Goal: Information Seeking & Learning: Learn about a topic

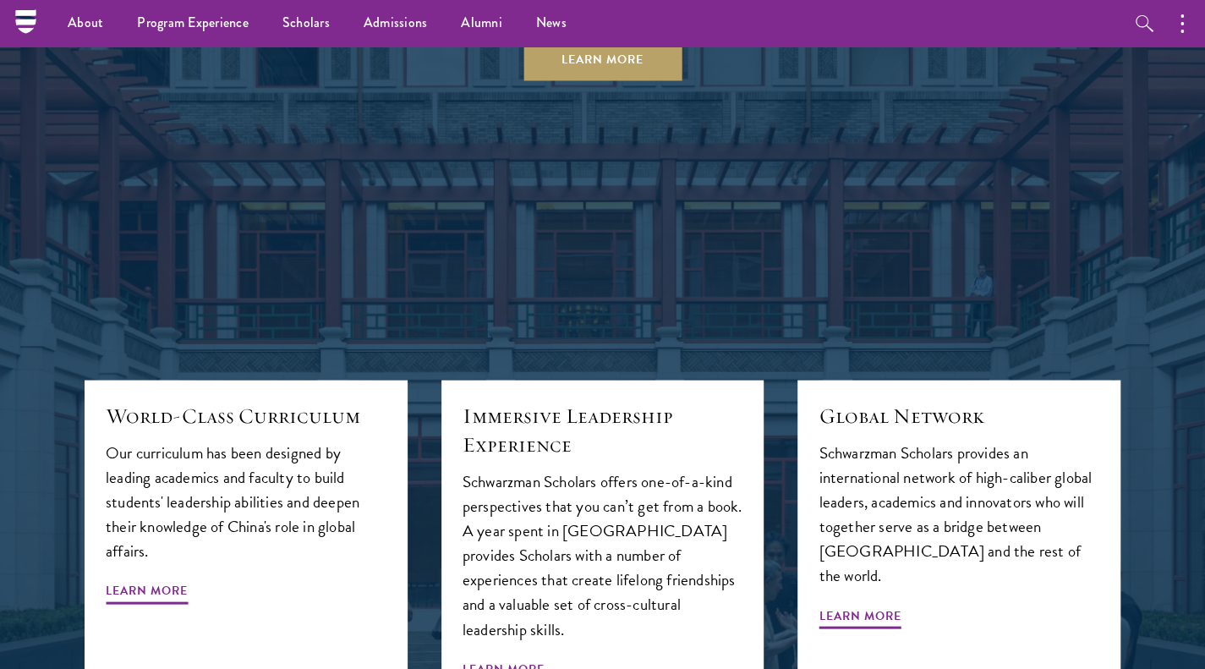
scroll to position [1607, 0]
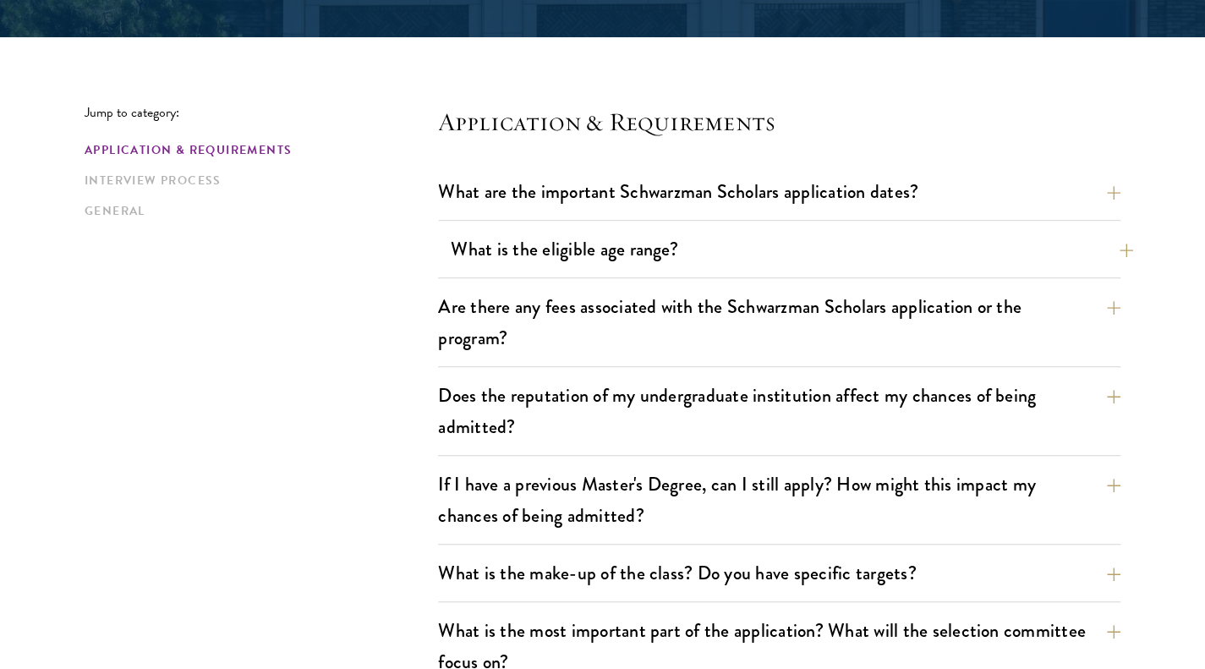
scroll to position [423, 0]
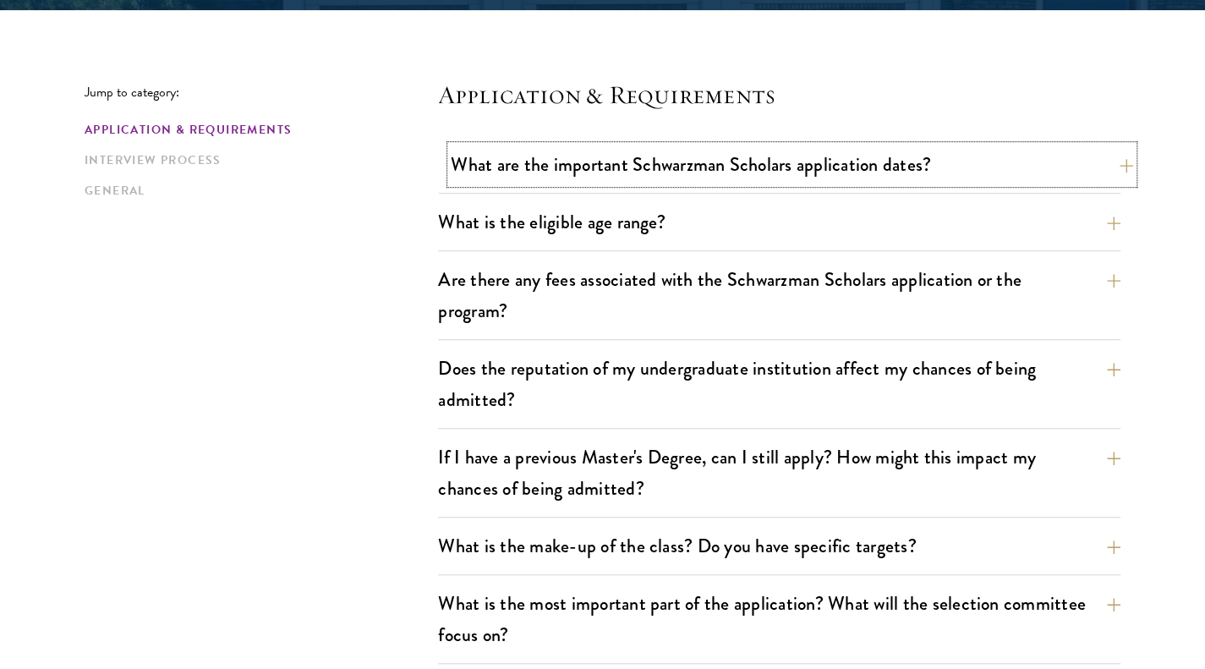
click at [639, 170] on button "What are the important Schwarzman Scholars application dates?" at bounding box center [792, 164] width 682 height 38
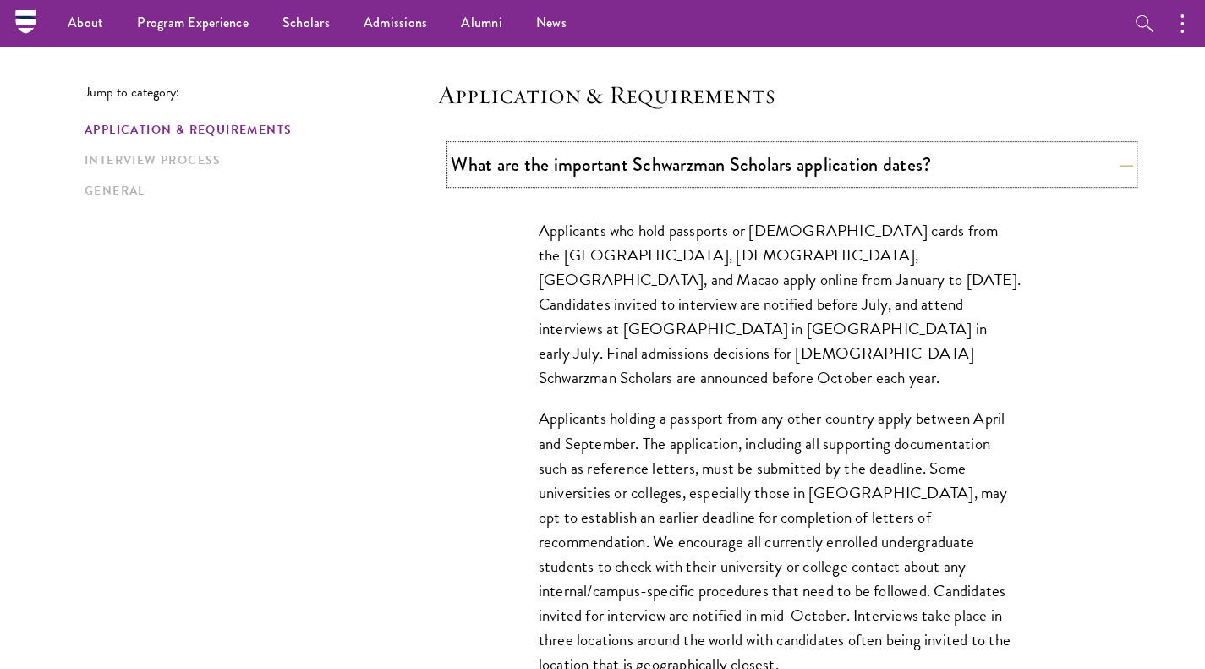
click at [694, 168] on button "What are the important Schwarzman Scholars application dates?" at bounding box center [792, 164] width 682 height 38
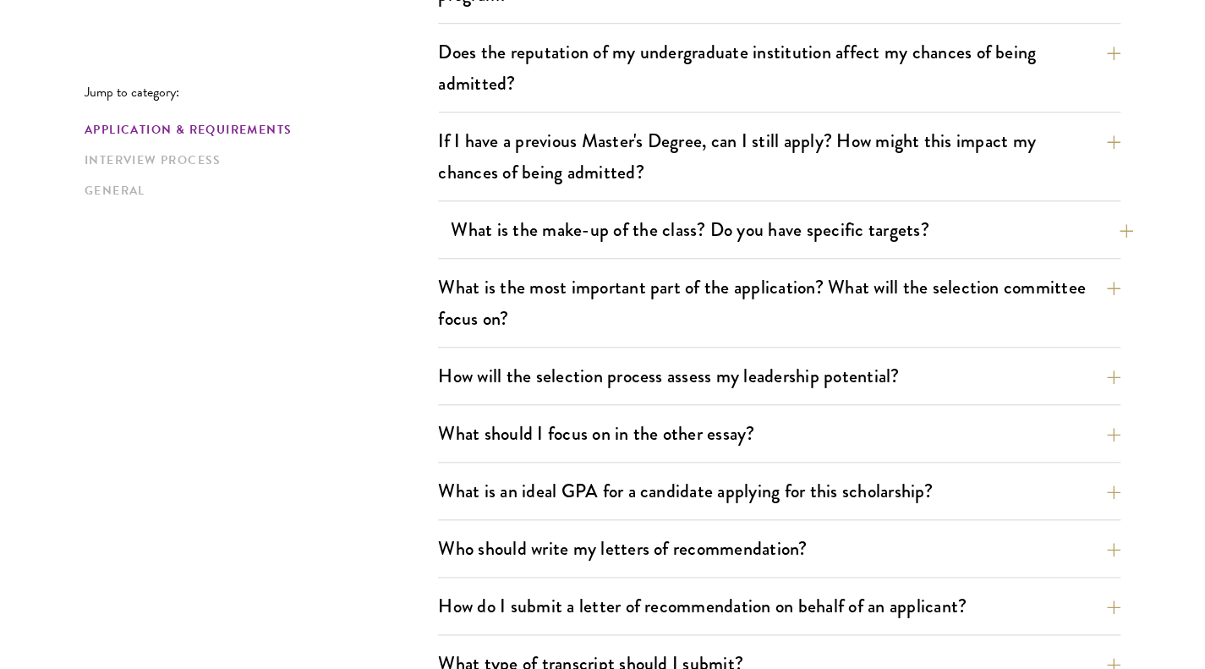
scroll to position [846, 0]
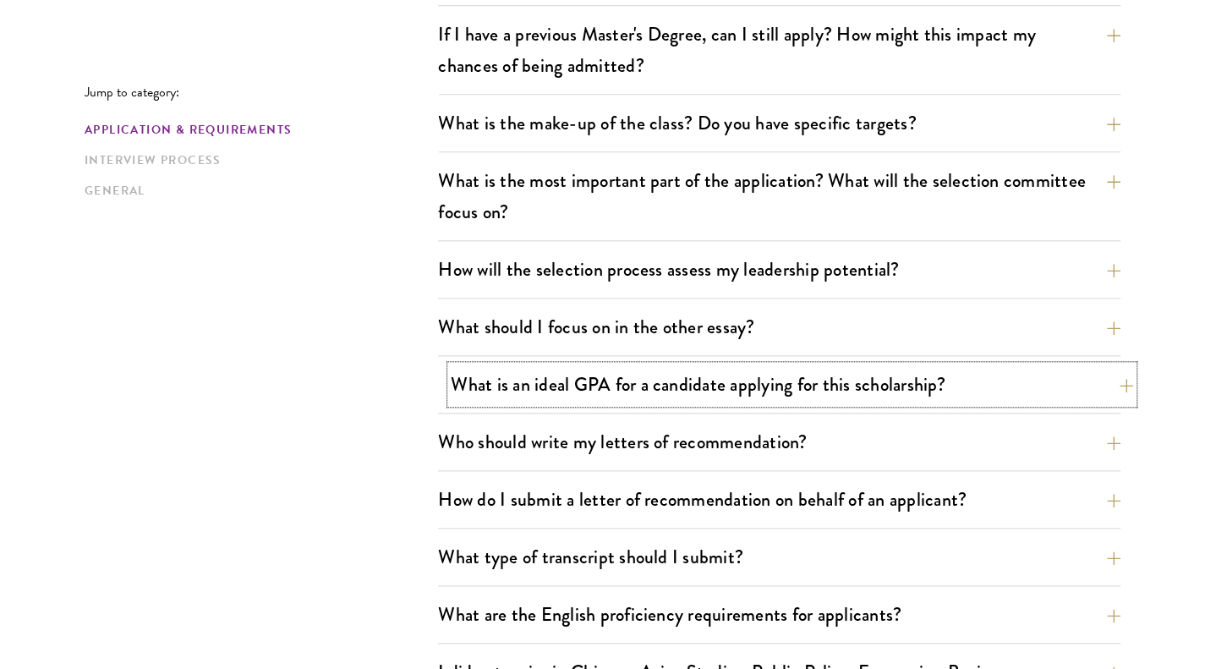
click at [675, 382] on button "What is an ideal GPA for a candidate applying for this scholarship?" at bounding box center [792, 384] width 682 height 38
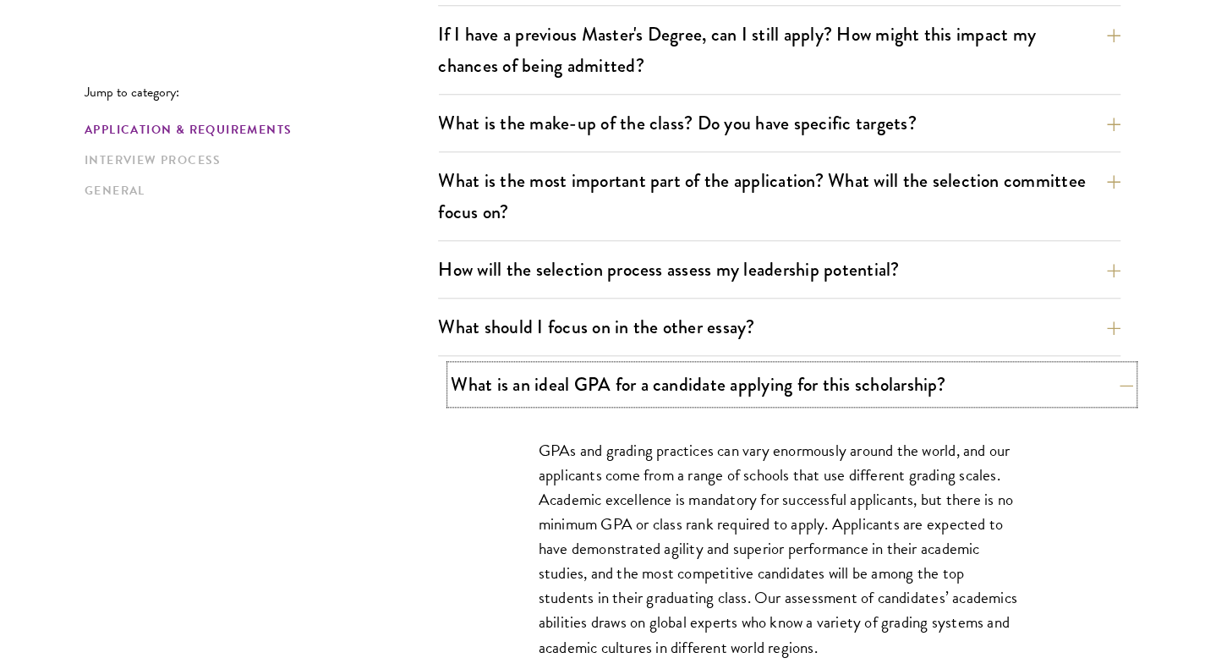
click at [674, 381] on button "What is an ideal GPA for a candidate applying for this scholarship?" at bounding box center [792, 384] width 682 height 38
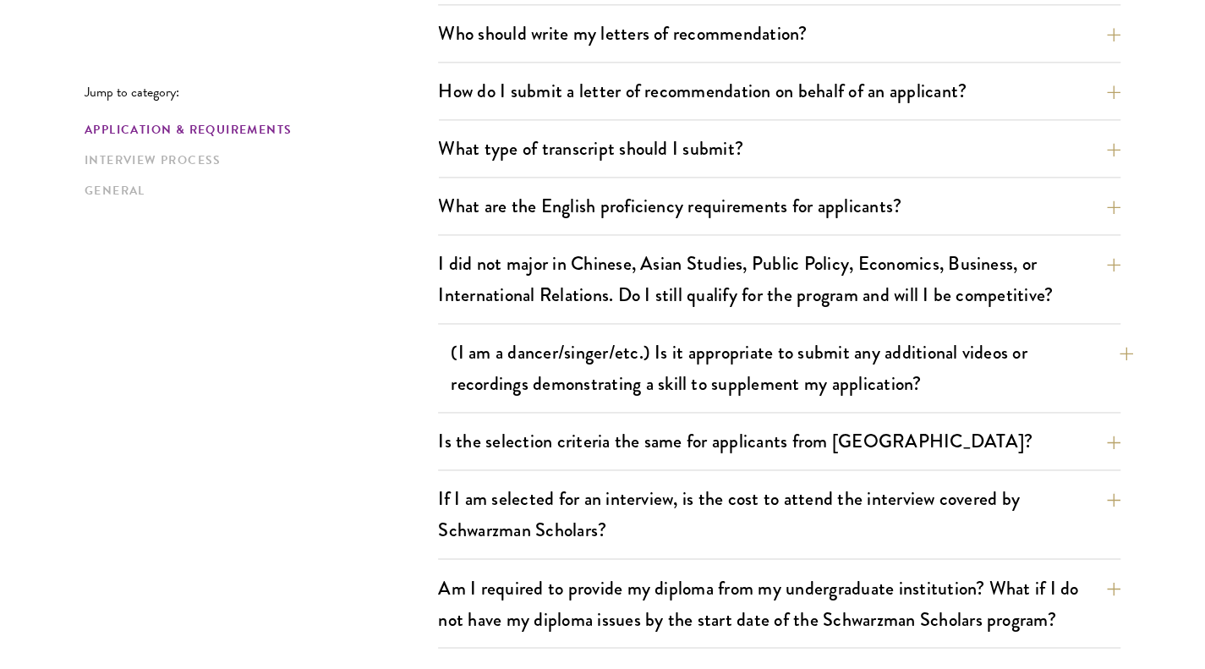
scroll to position [1269, 0]
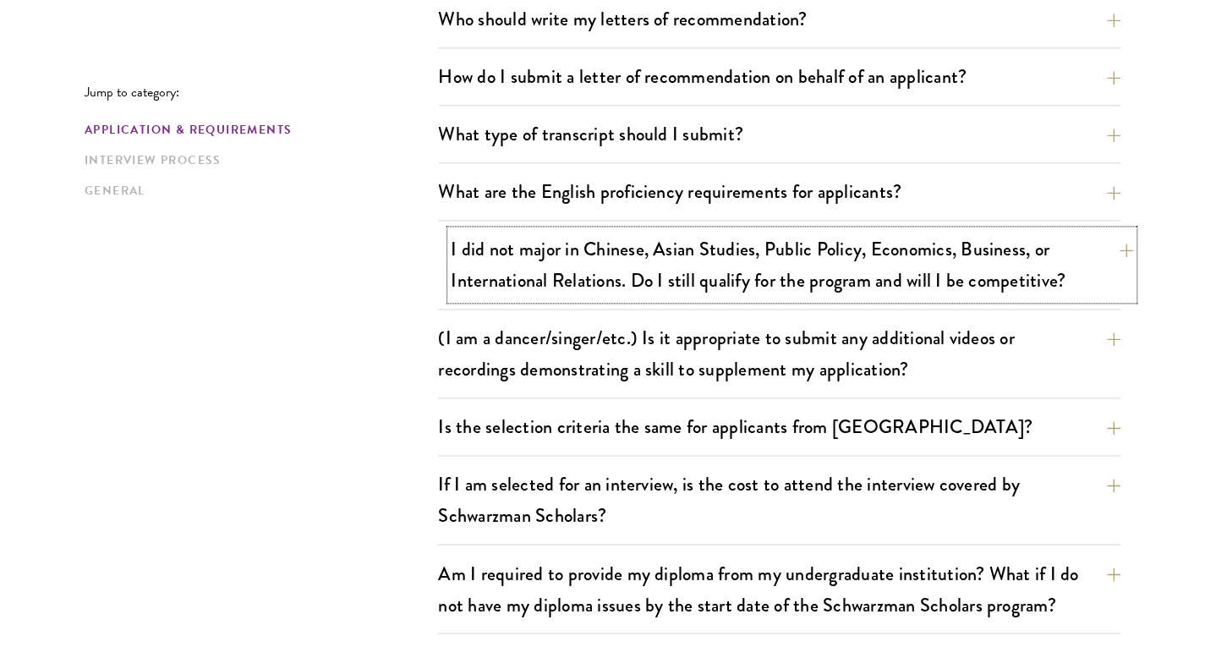
click at [670, 278] on button "I did not major in Chinese, Asian Studies, Public Policy, Economics, Business, …" at bounding box center [792, 264] width 682 height 69
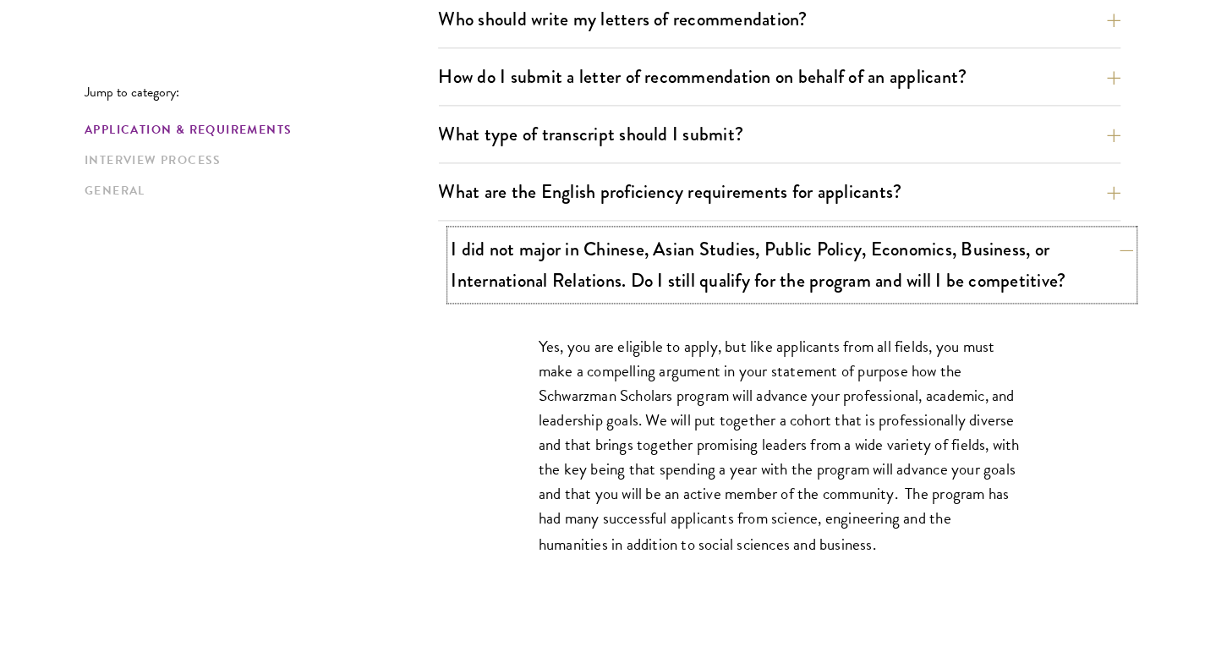
click at [670, 278] on button "I did not major in Chinese, Asian Studies, Public Policy, Economics, Business, …" at bounding box center [792, 264] width 682 height 69
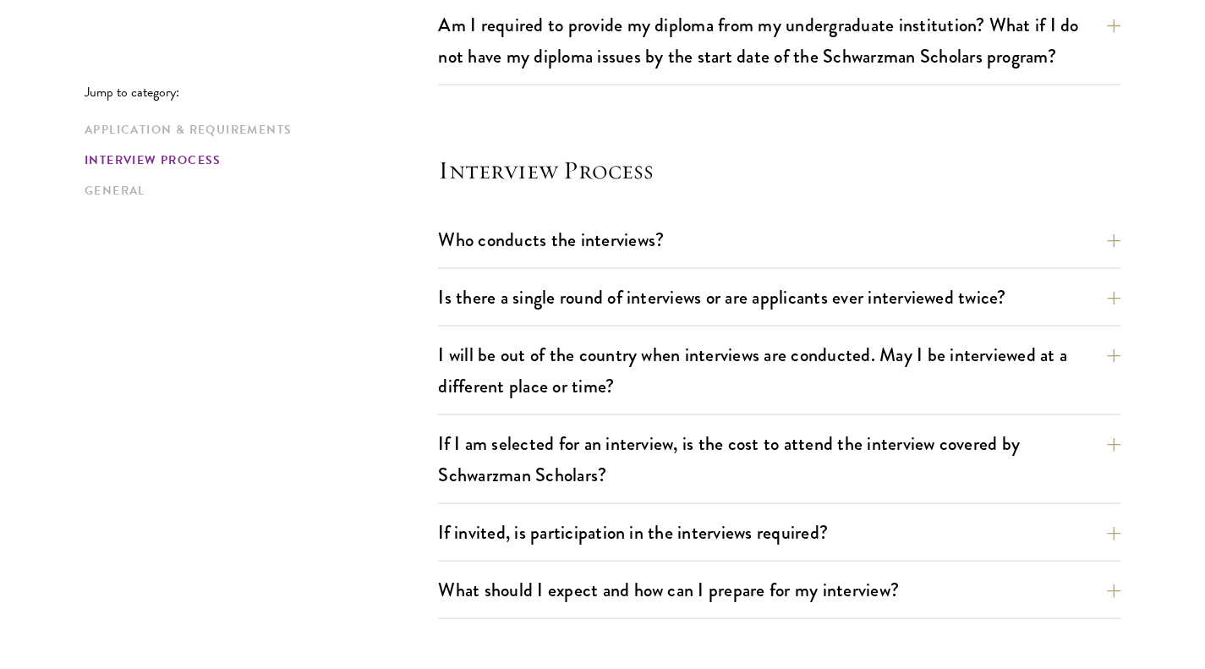
scroll to position [1861, 0]
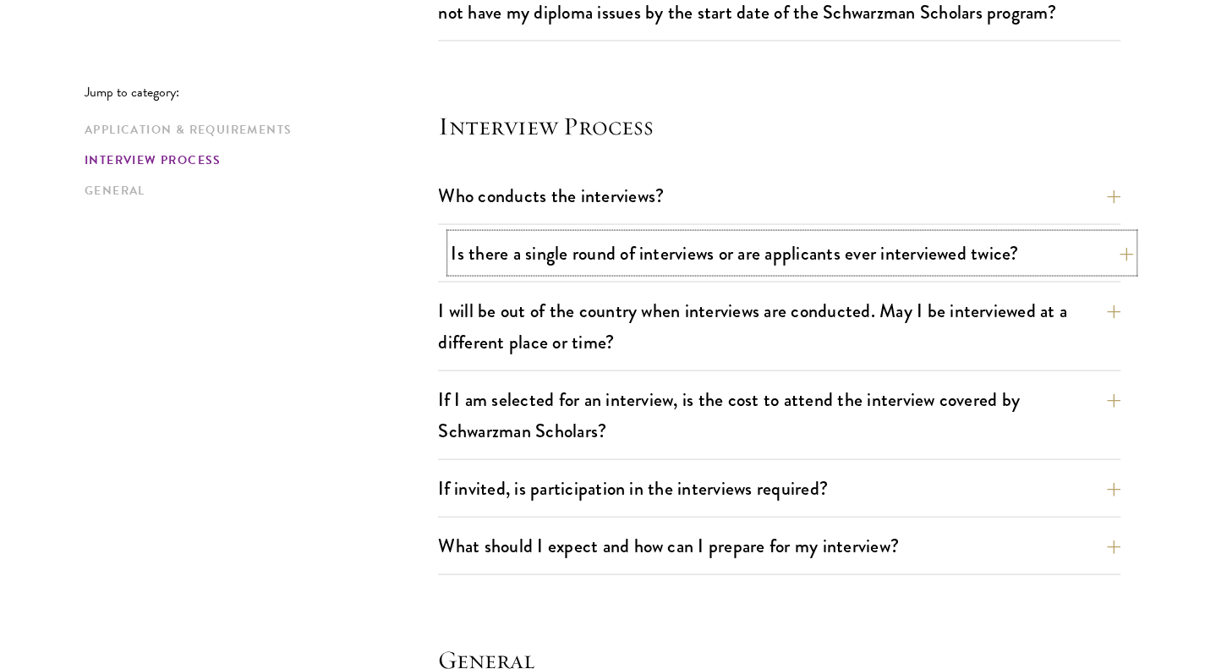
click at [661, 259] on button "Is there a single round of interviews or are applicants ever interviewed twice?" at bounding box center [792, 253] width 682 height 38
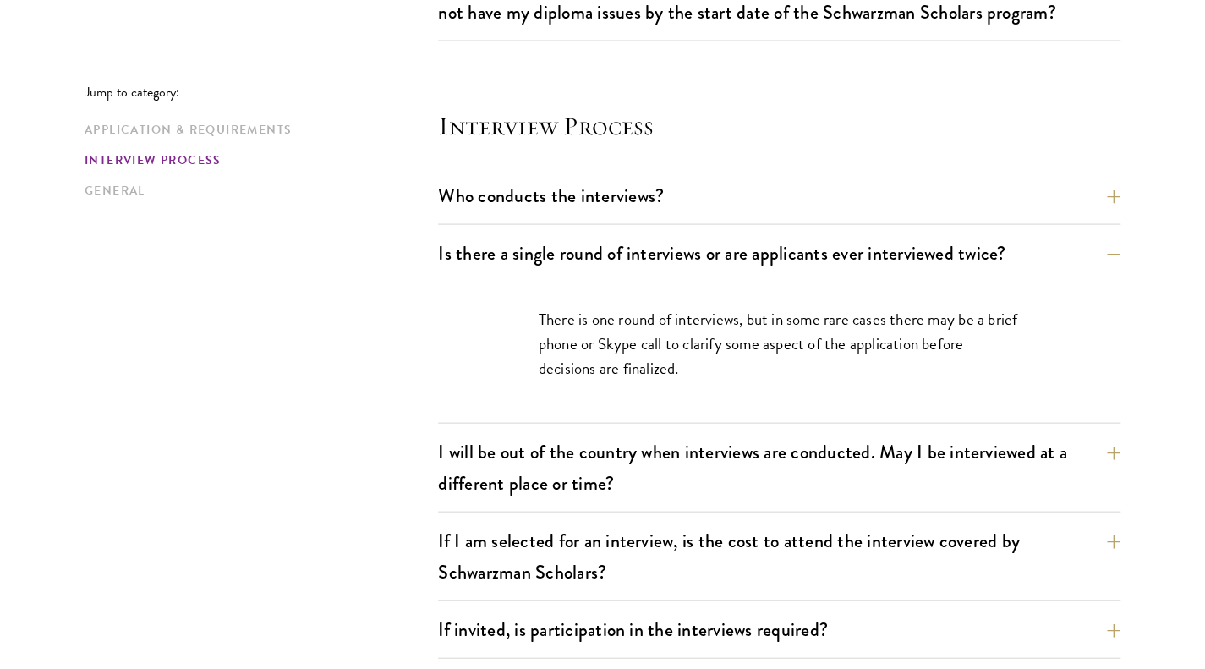
click at [660, 210] on div "Who conducts the interviews? Interview panelists are distinguished senior figur…" at bounding box center [779, 201] width 682 height 48
click at [661, 194] on button "Who conducts the interviews?" at bounding box center [792, 196] width 682 height 38
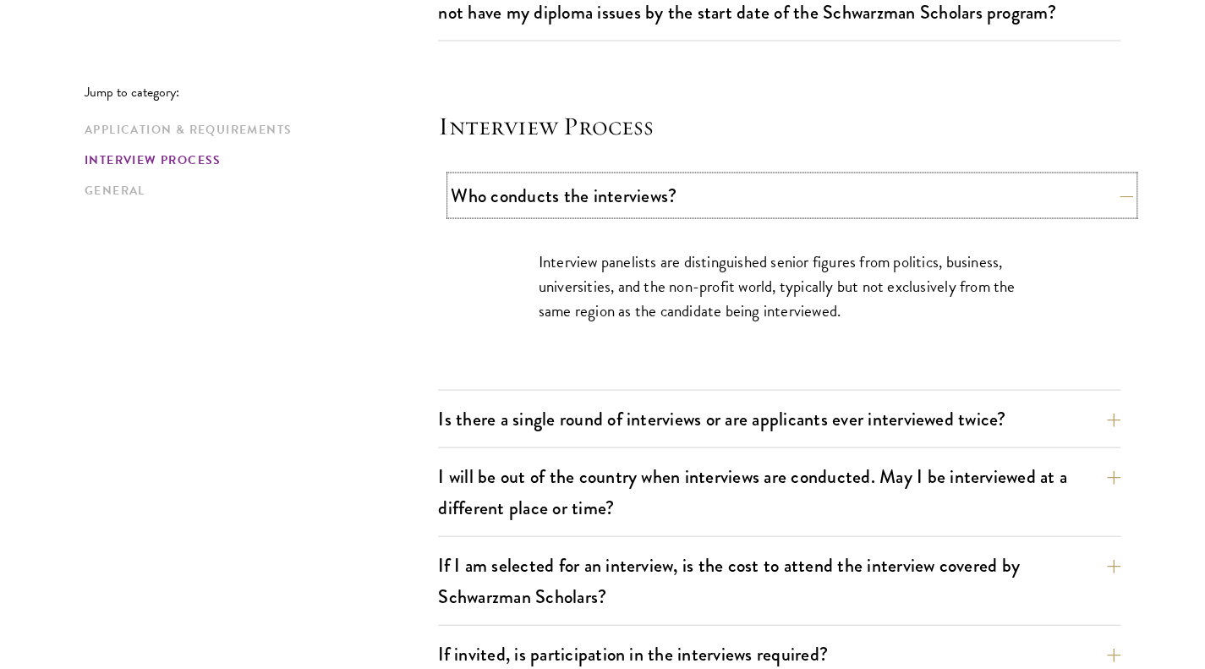
click at [661, 194] on button "Who conducts the interviews?" at bounding box center [792, 196] width 682 height 38
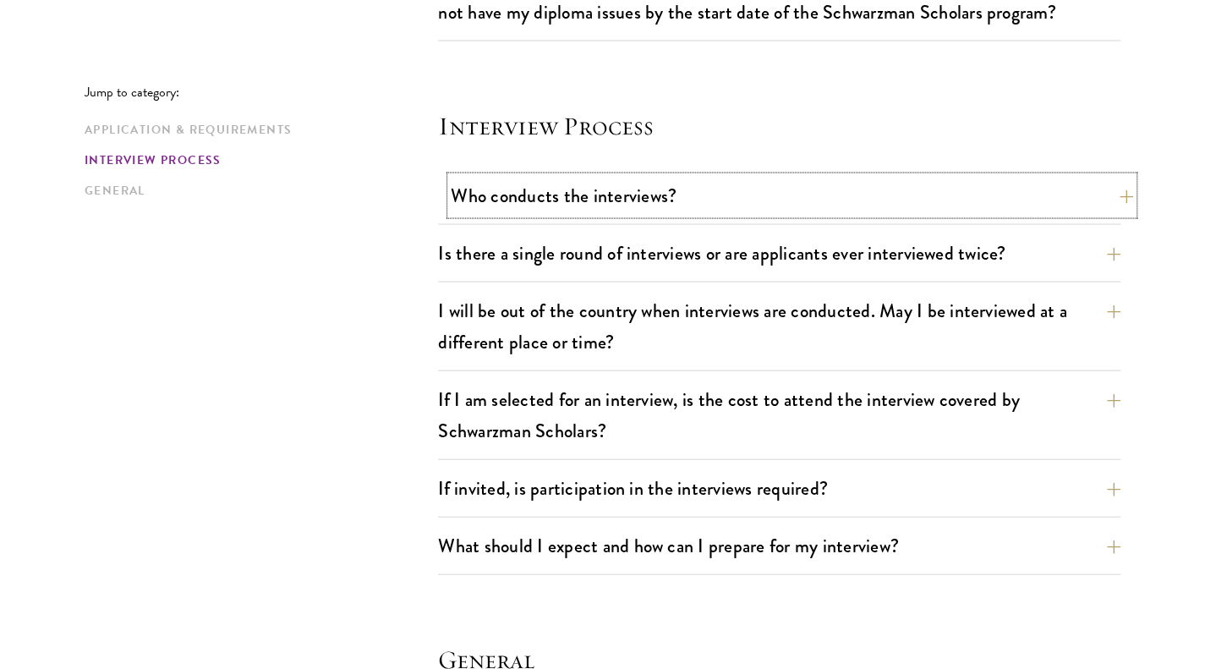
click at [661, 194] on button "Who conducts the interviews?" at bounding box center [792, 196] width 682 height 38
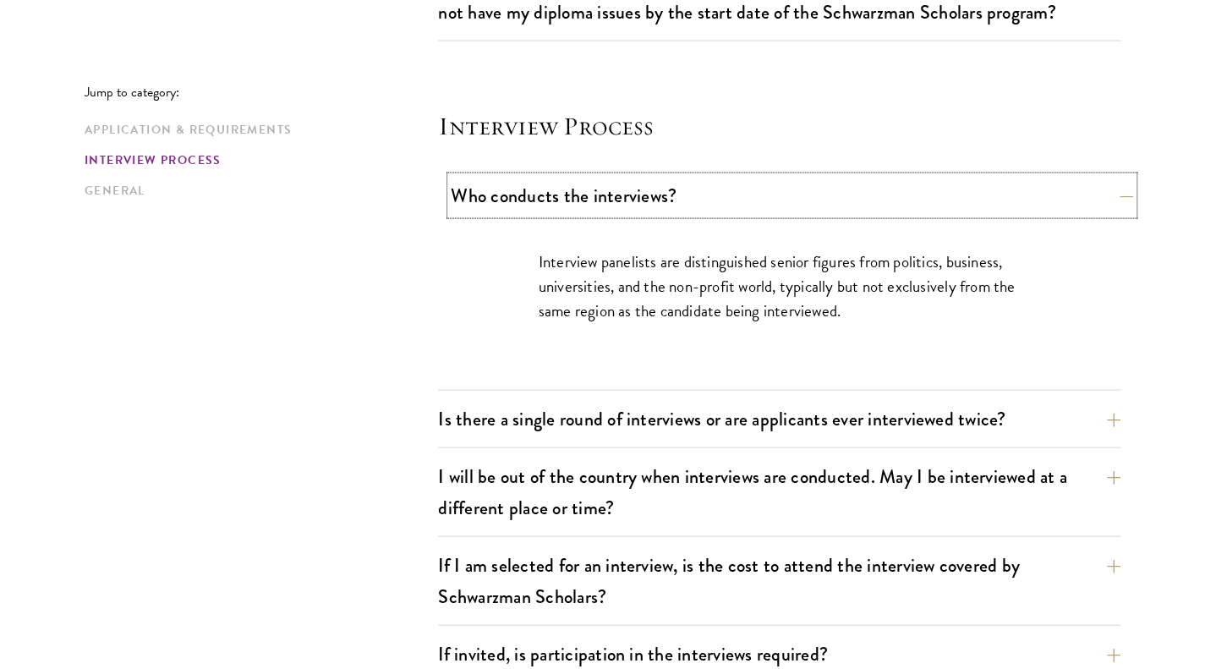
click at [661, 194] on button "Who conducts the interviews?" at bounding box center [792, 196] width 682 height 38
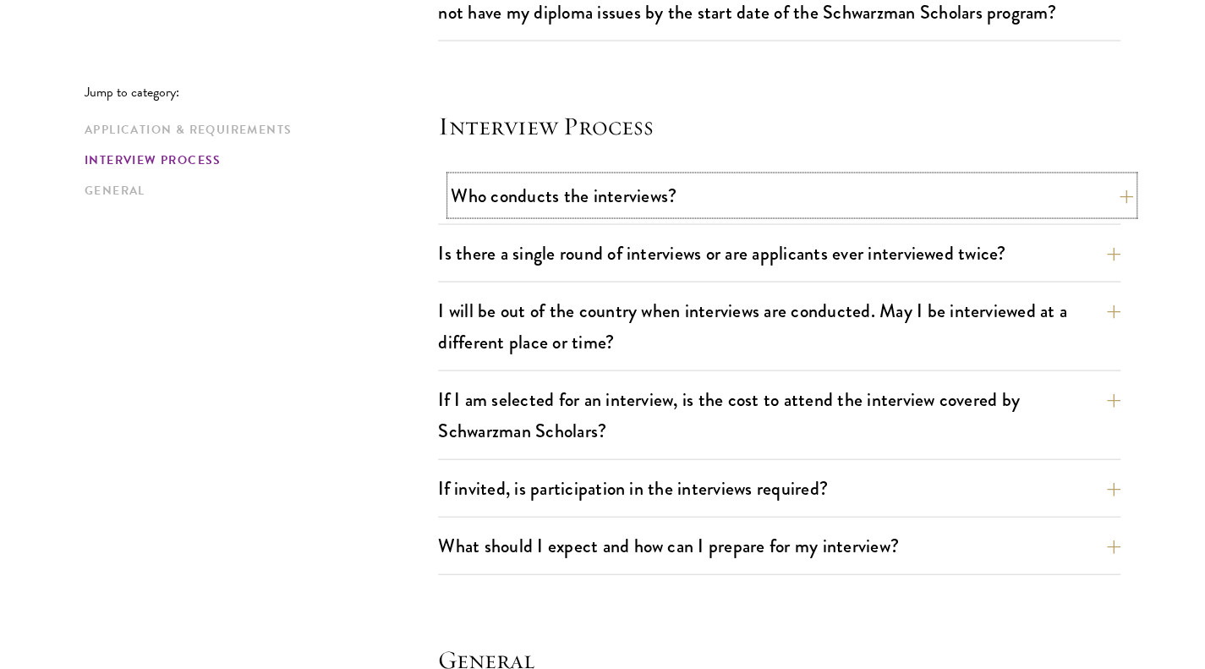
click at [661, 194] on button "Who conducts the interviews?" at bounding box center [792, 196] width 682 height 38
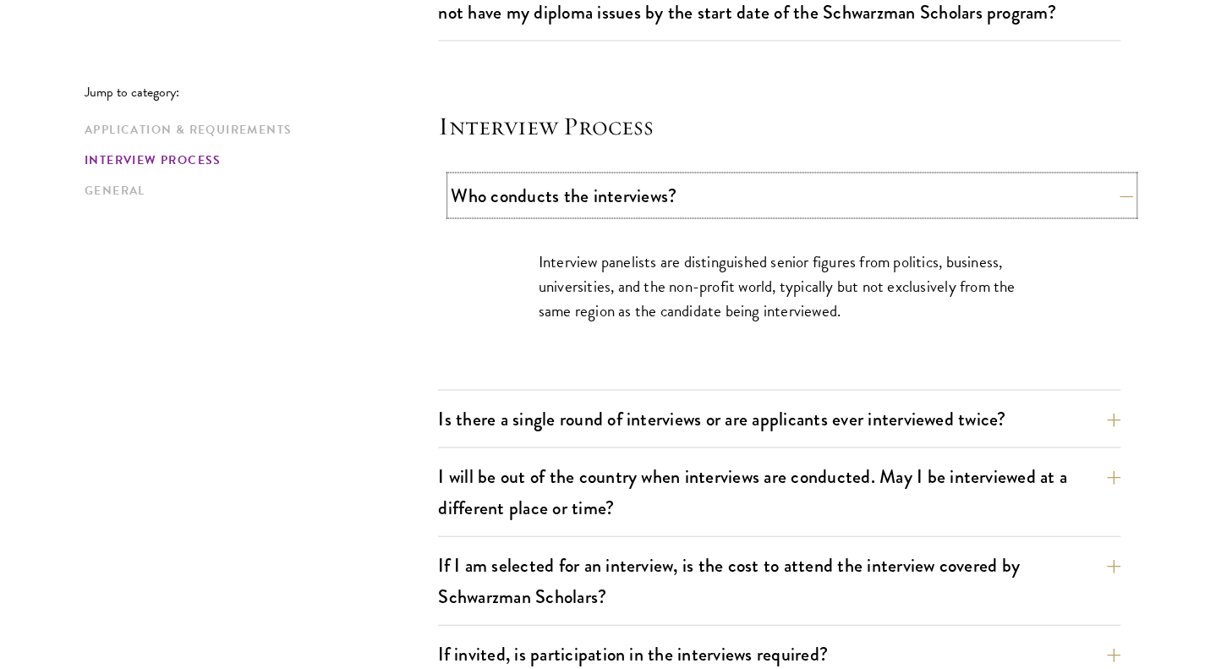
click at [661, 193] on button "Who conducts the interviews?" at bounding box center [792, 196] width 682 height 38
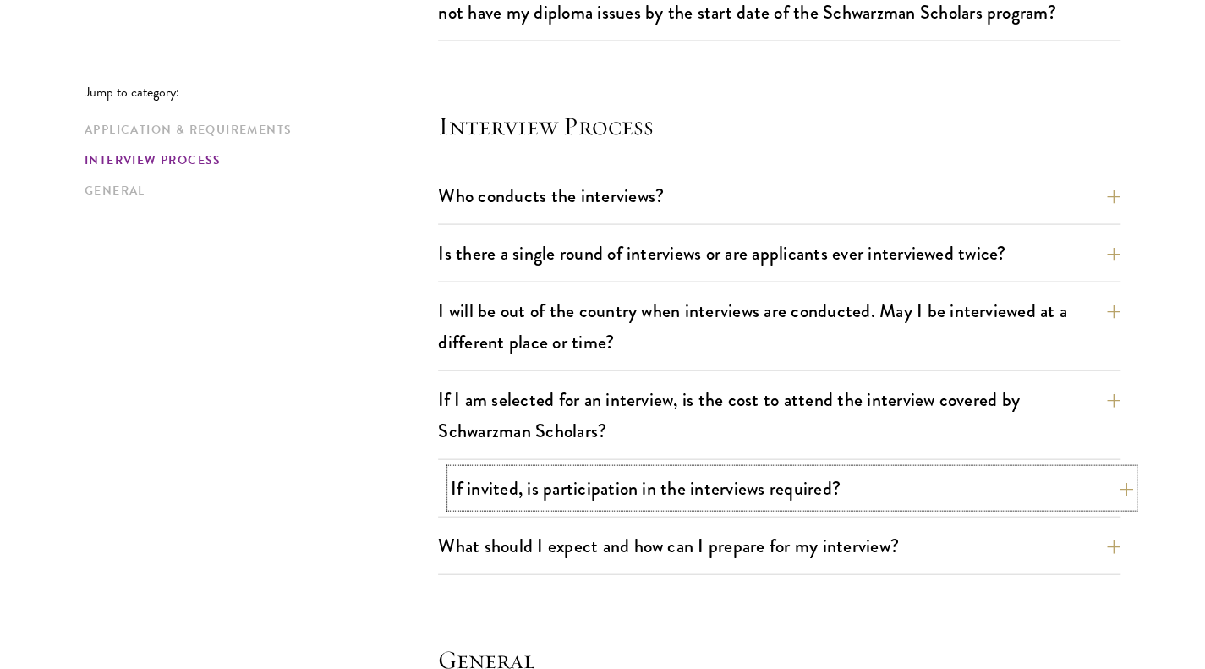
click at [797, 486] on button "If invited, is participation in the interviews required?" at bounding box center [792, 488] width 682 height 38
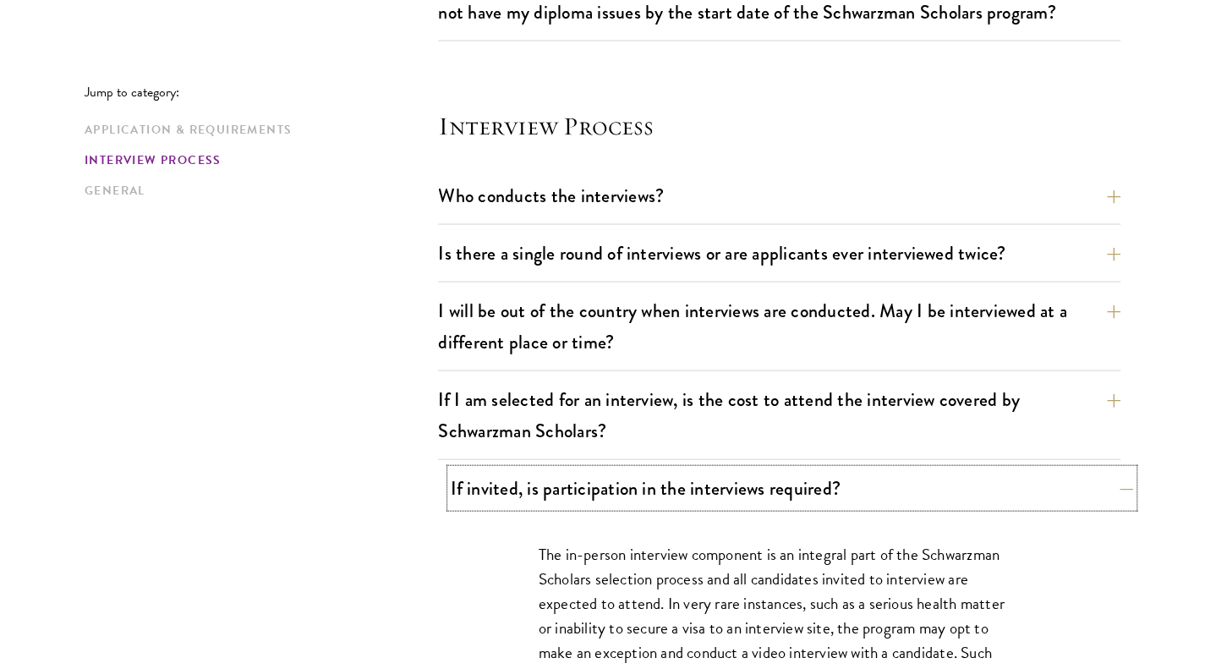
click at [793, 478] on button "If invited, is participation in the interviews required?" at bounding box center [792, 488] width 682 height 38
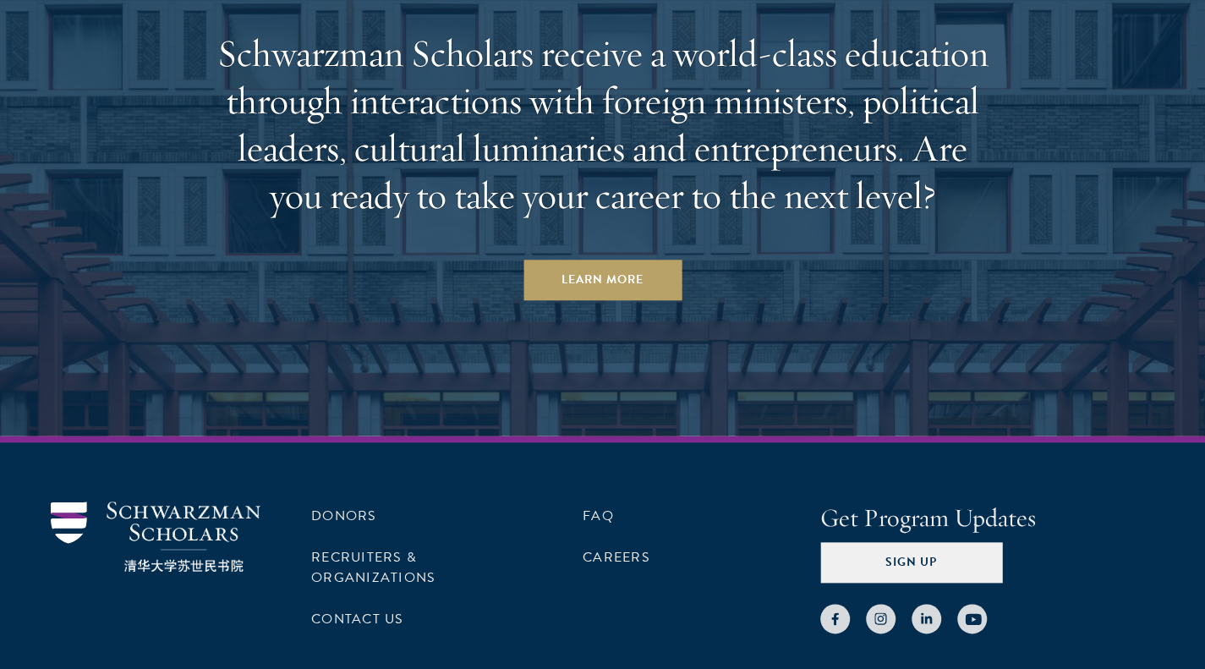
scroll to position [4511, 0]
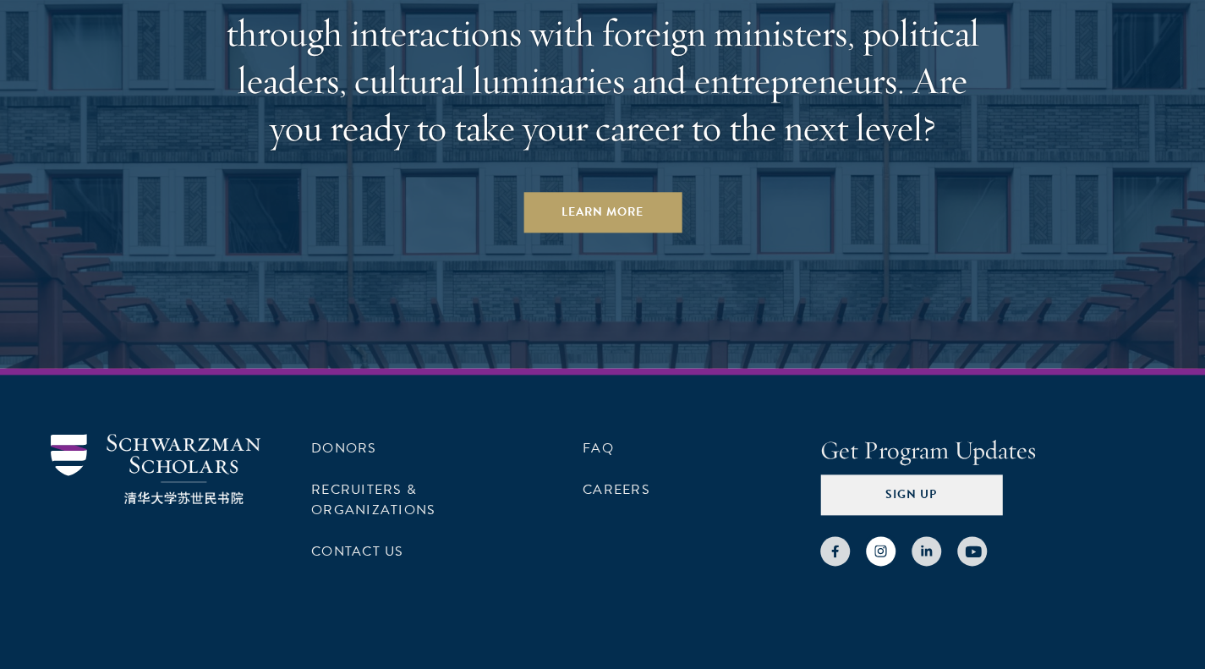
click at [893, 536] on link at bounding box center [881, 551] width 30 height 30
click at [924, 536] on link at bounding box center [927, 551] width 30 height 30
